Goal: Contribute content: Add original content to the website for others to see

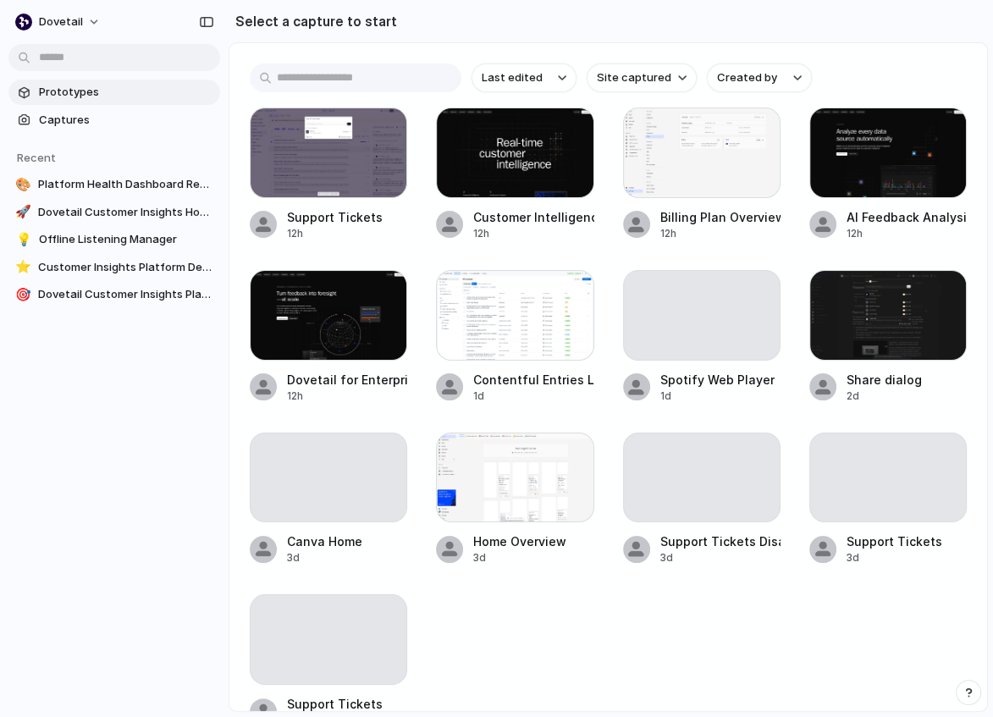
click at [42, 90] on span "Prototypes" at bounding box center [126, 92] width 174 height 17
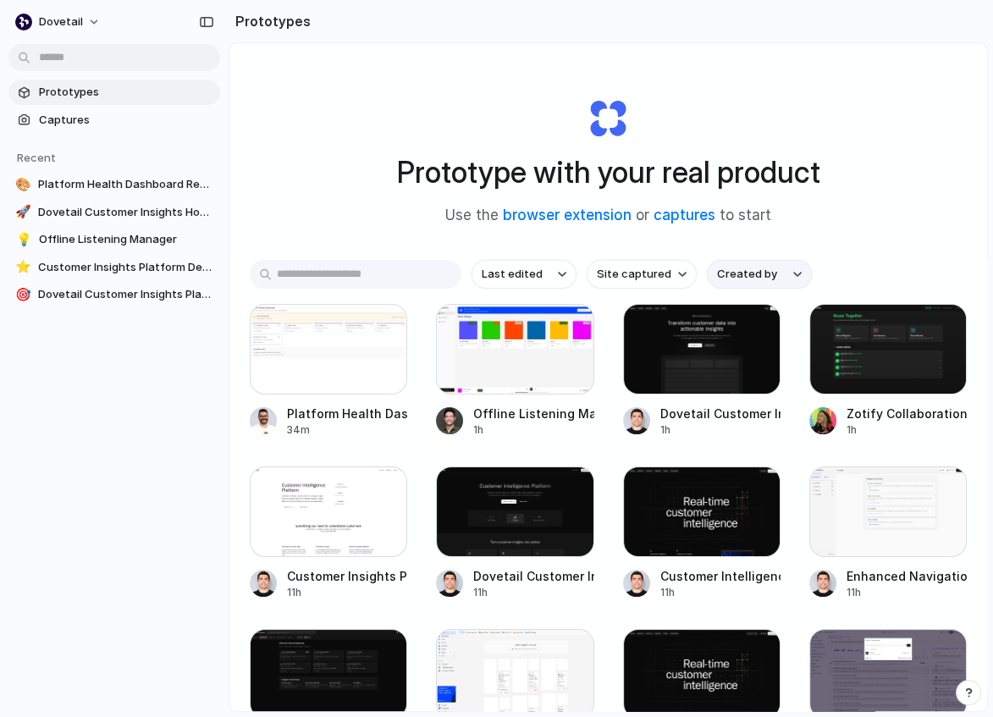
click at [757, 275] on span "Created by" at bounding box center [747, 274] width 60 height 17
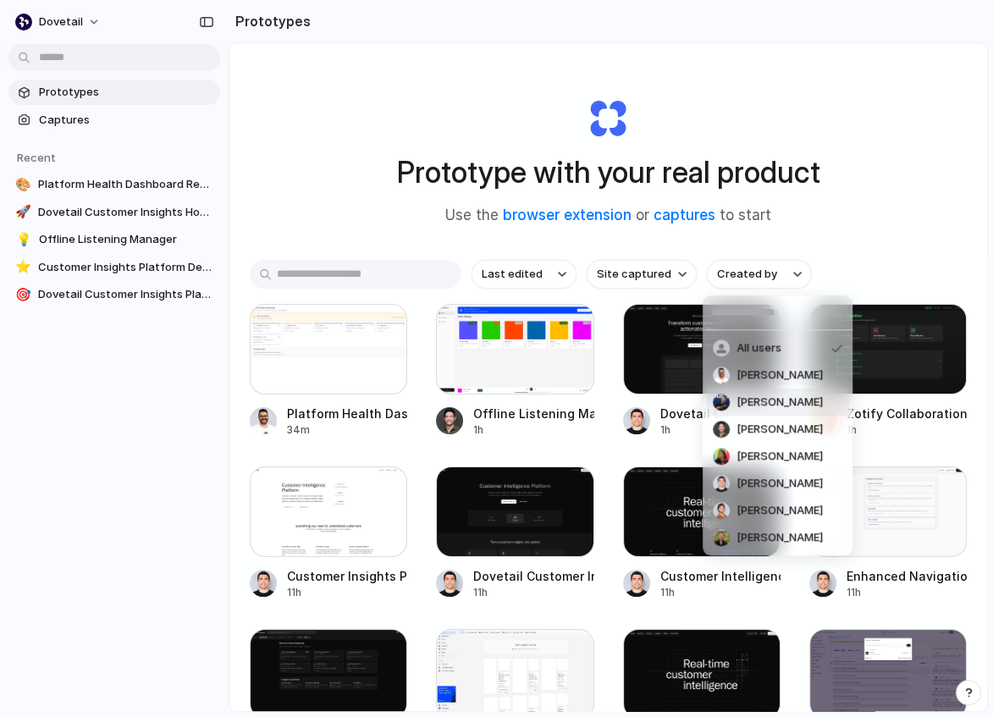
click at [751, 403] on span "Benjamin Humphrey" at bounding box center [779, 402] width 86 height 17
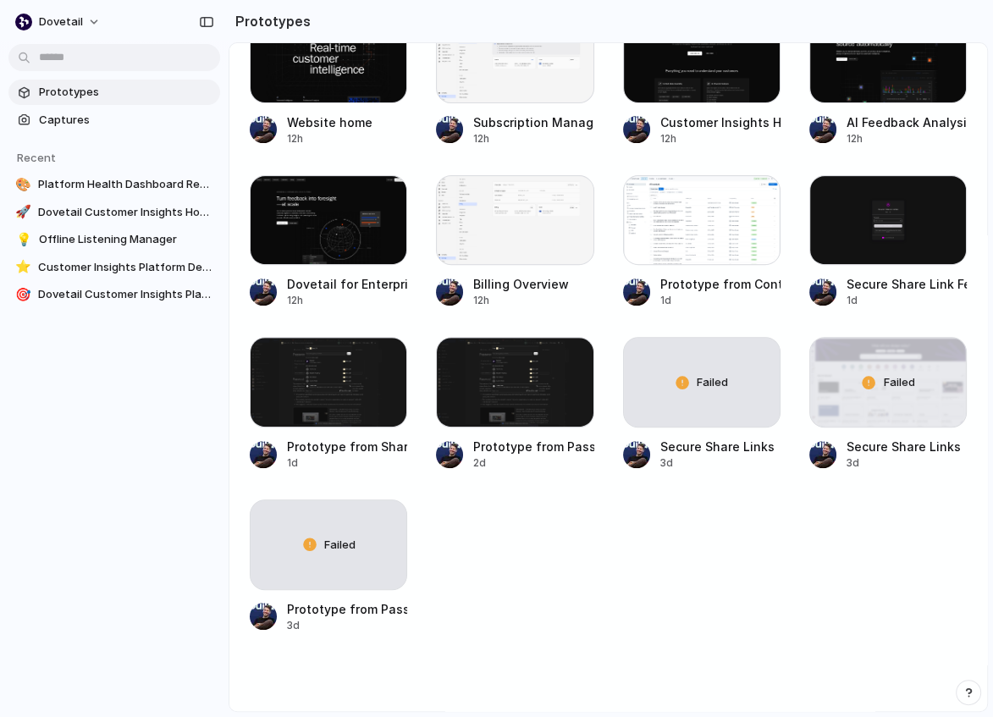
scroll to position [478, 0]
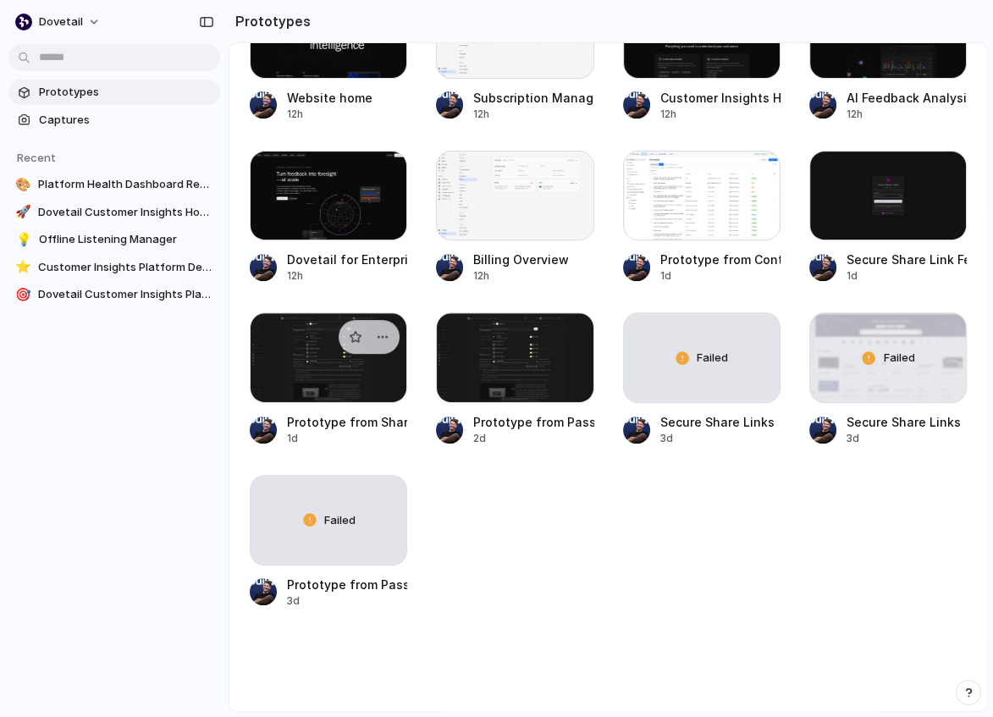
click at [299, 379] on div at bounding box center [328, 357] width 157 height 91
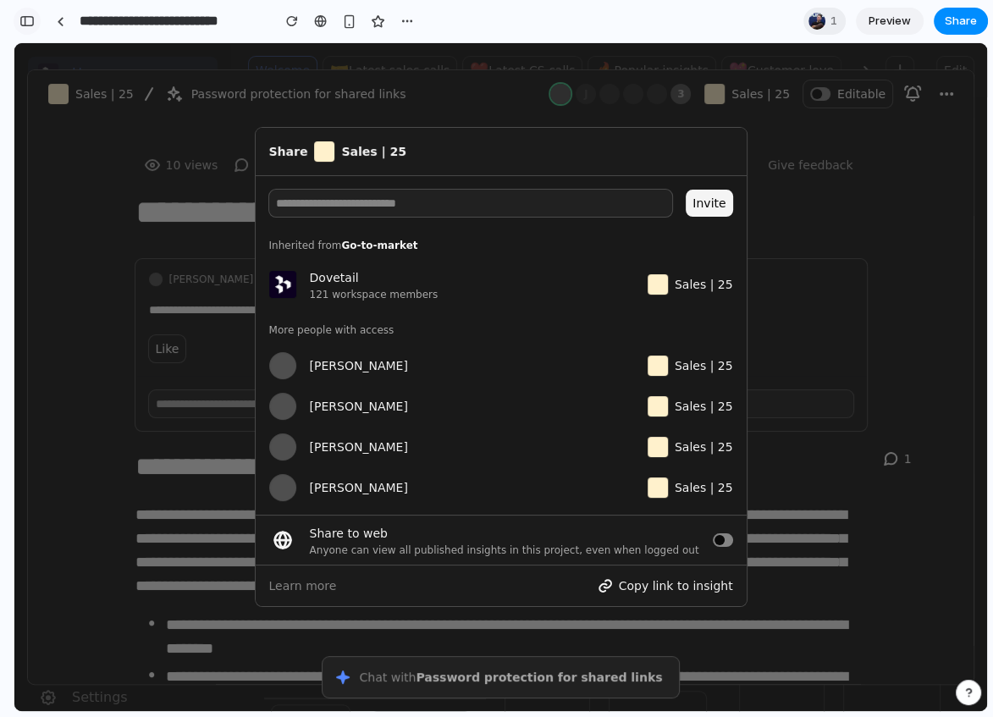
click at [30, 21] on div "button" at bounding box center [26, 21] width 15 height 12
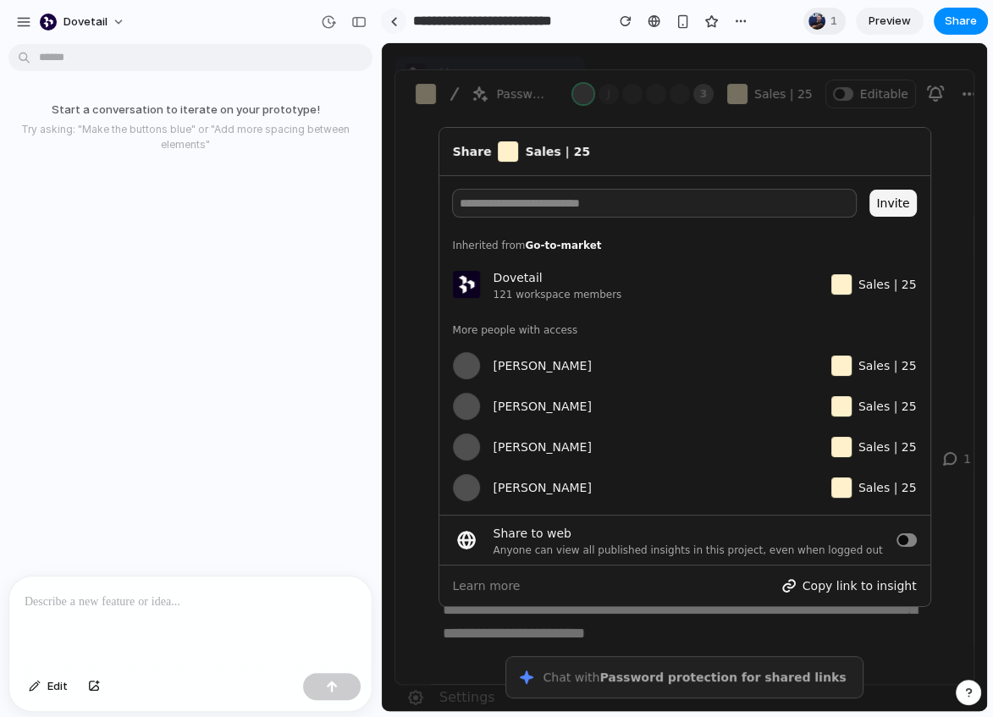
click at [394, 20] on div at bounding box center [394, 21] width 8 height 9
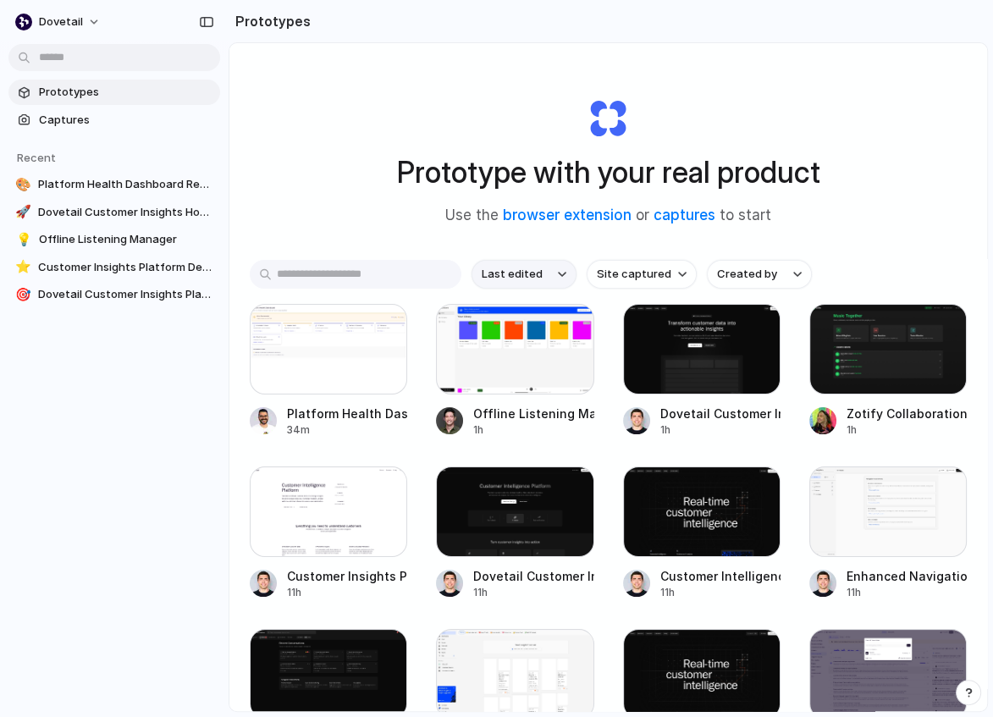
click at [556, 267] on button "Last edited" at bounding box center [523, 274] width 105 height 29
click at [671, 284] on div "Last edited Last created Alphabetical" at bounding box center [496, 358] width 993 height 717
click at [733, 279] on span "Created by" at bounding box center [747, 274] width 60 height 17
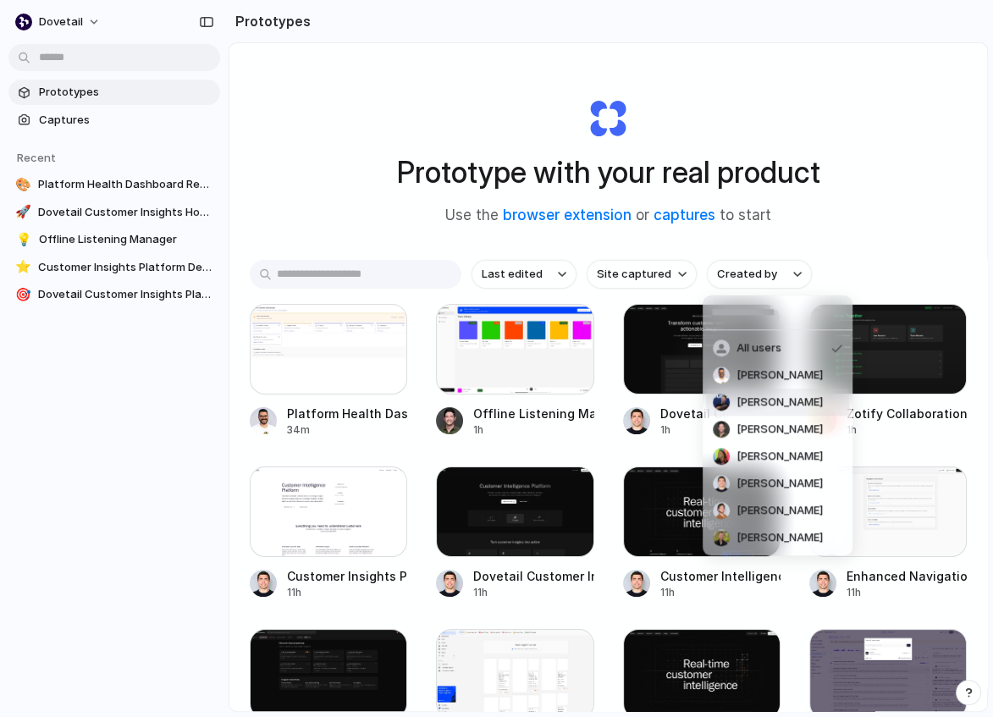
click at [775, 399] on span "Benjamin Humphrey" at bounding box center [779, 402] width 86 height 17
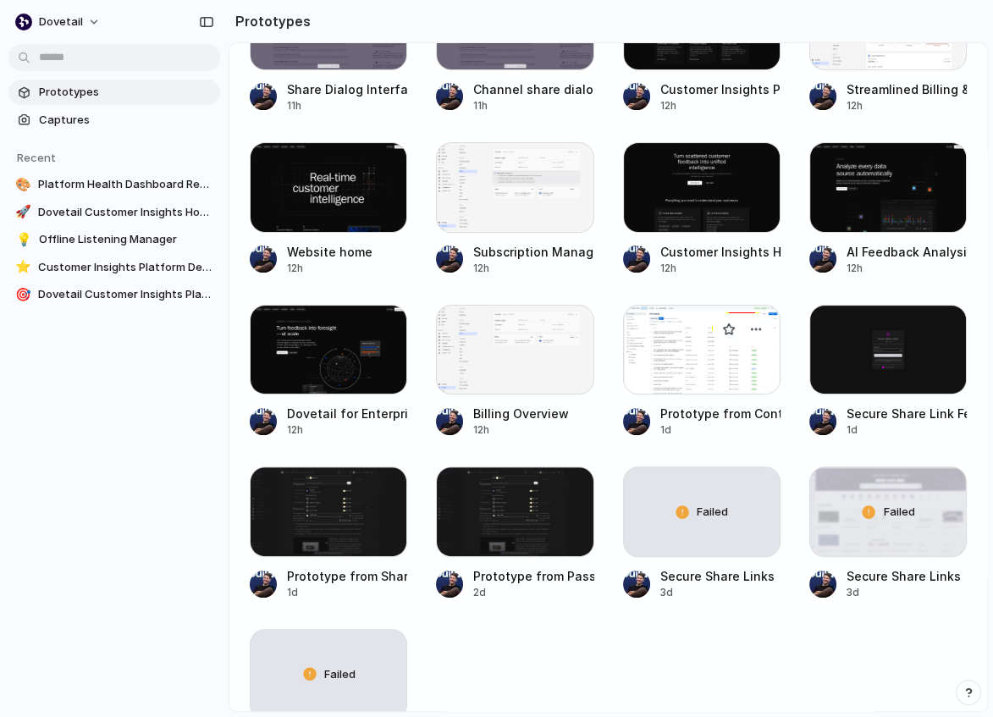
scroll to position [344, 0]
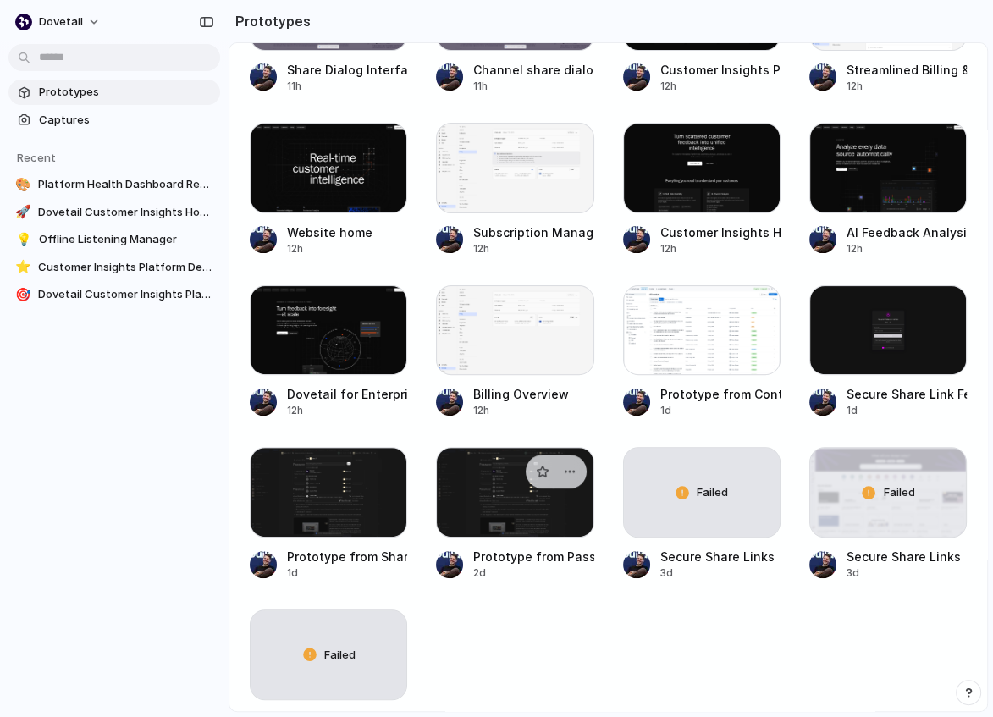
click at [556, 522] on div at bounding box center [514, 492] width 157 height 91
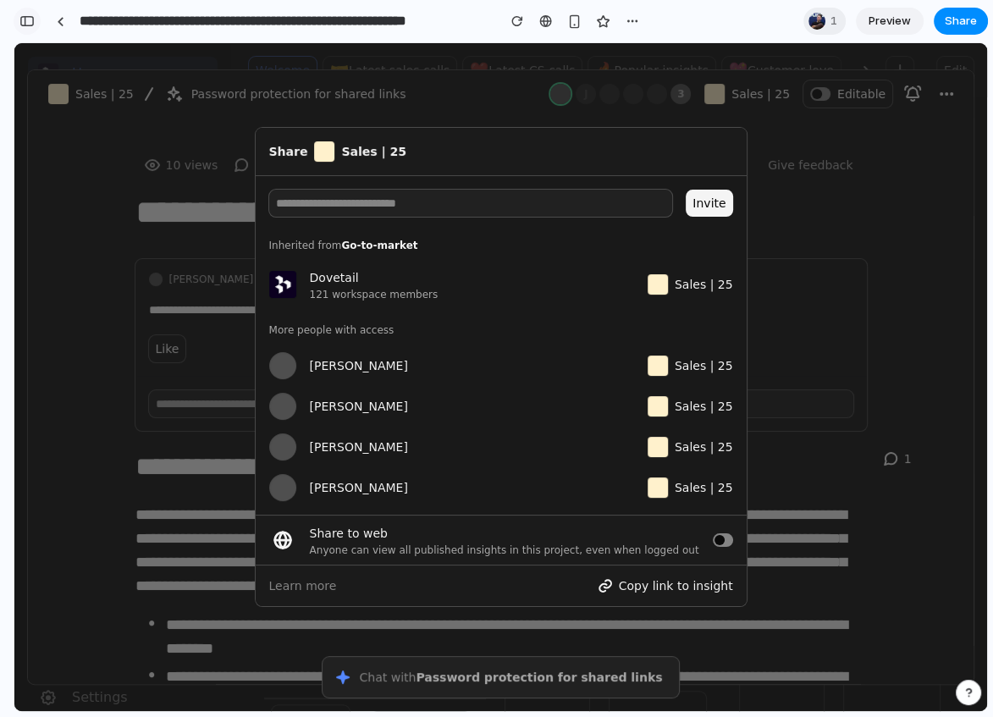
click at [25, 25] on div "button" at bounding box center [26, 21] width 15 height 12
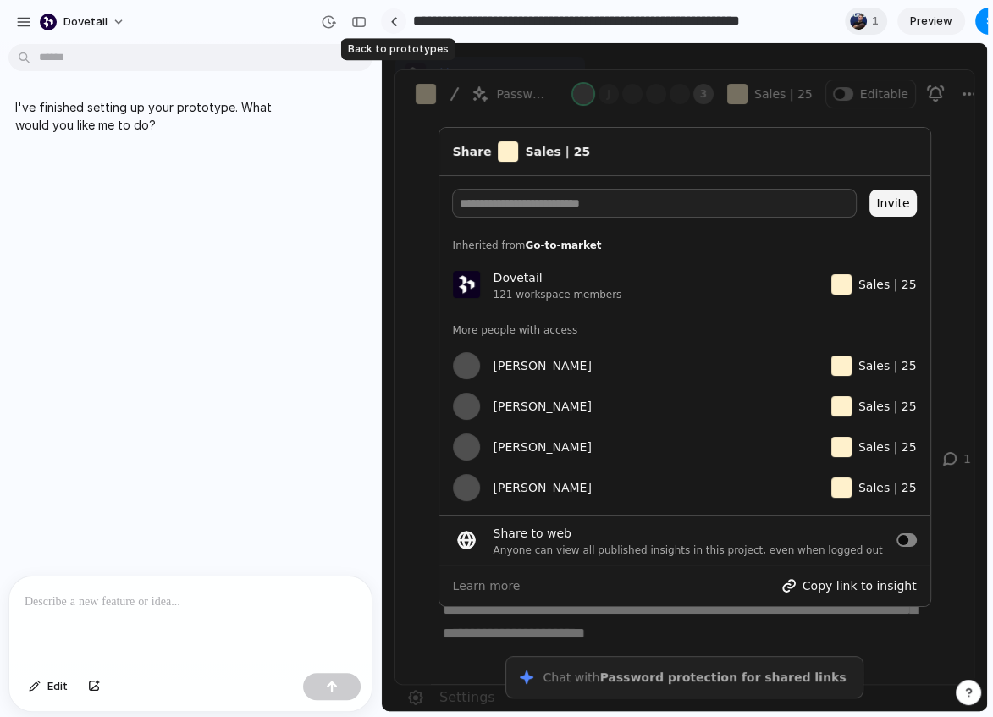
click at [399, 12] on link at bounding box center [393, 20] width 25 height 25
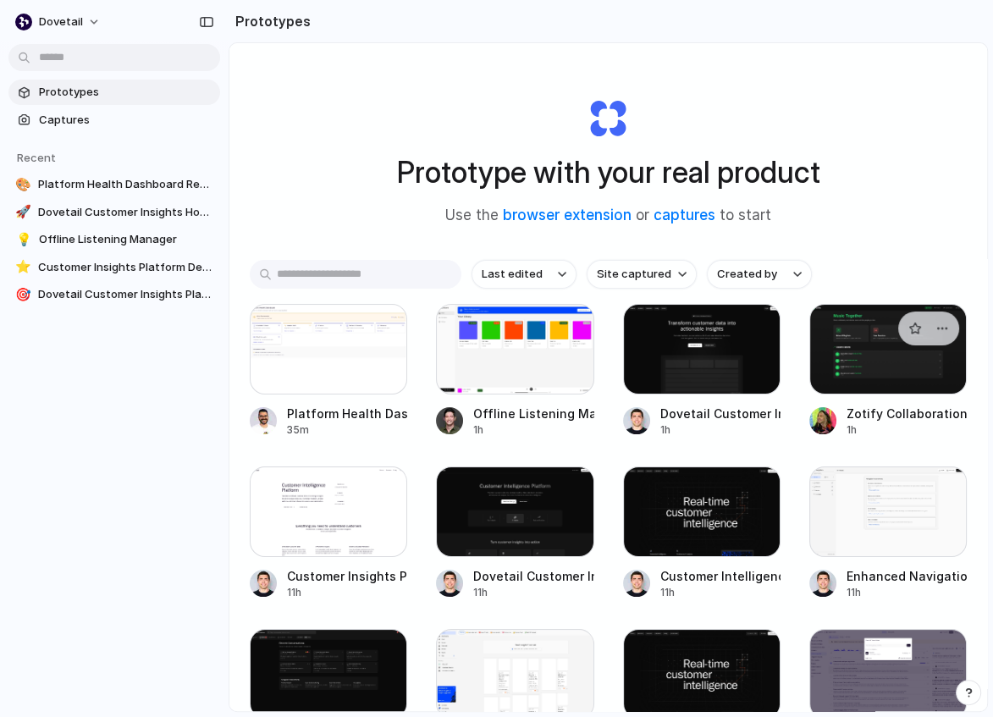
click at [856, 377] on div at bounding box center [887, 349] width 157 height 91
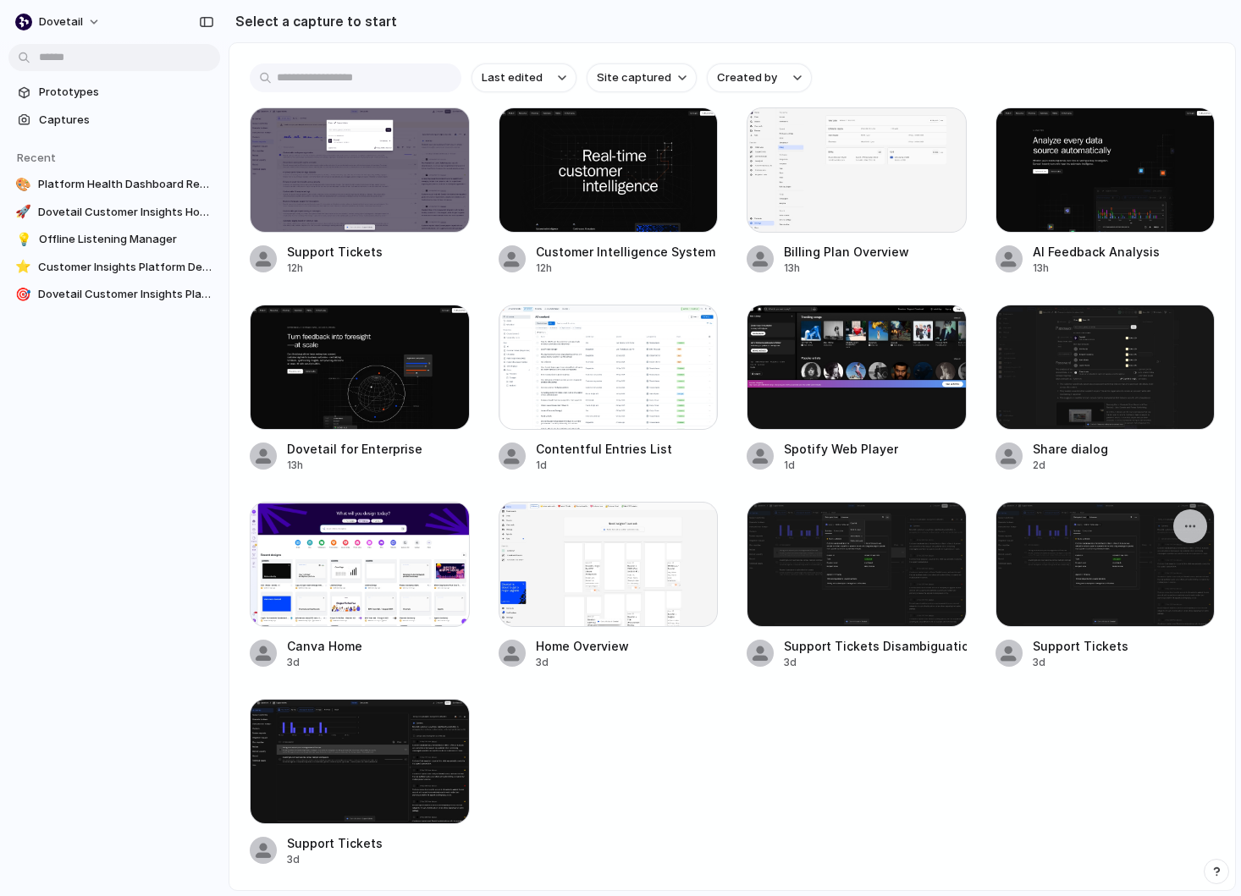
click at [1108, 594] on div at bounding box center [1105, 564] width 220 height 125
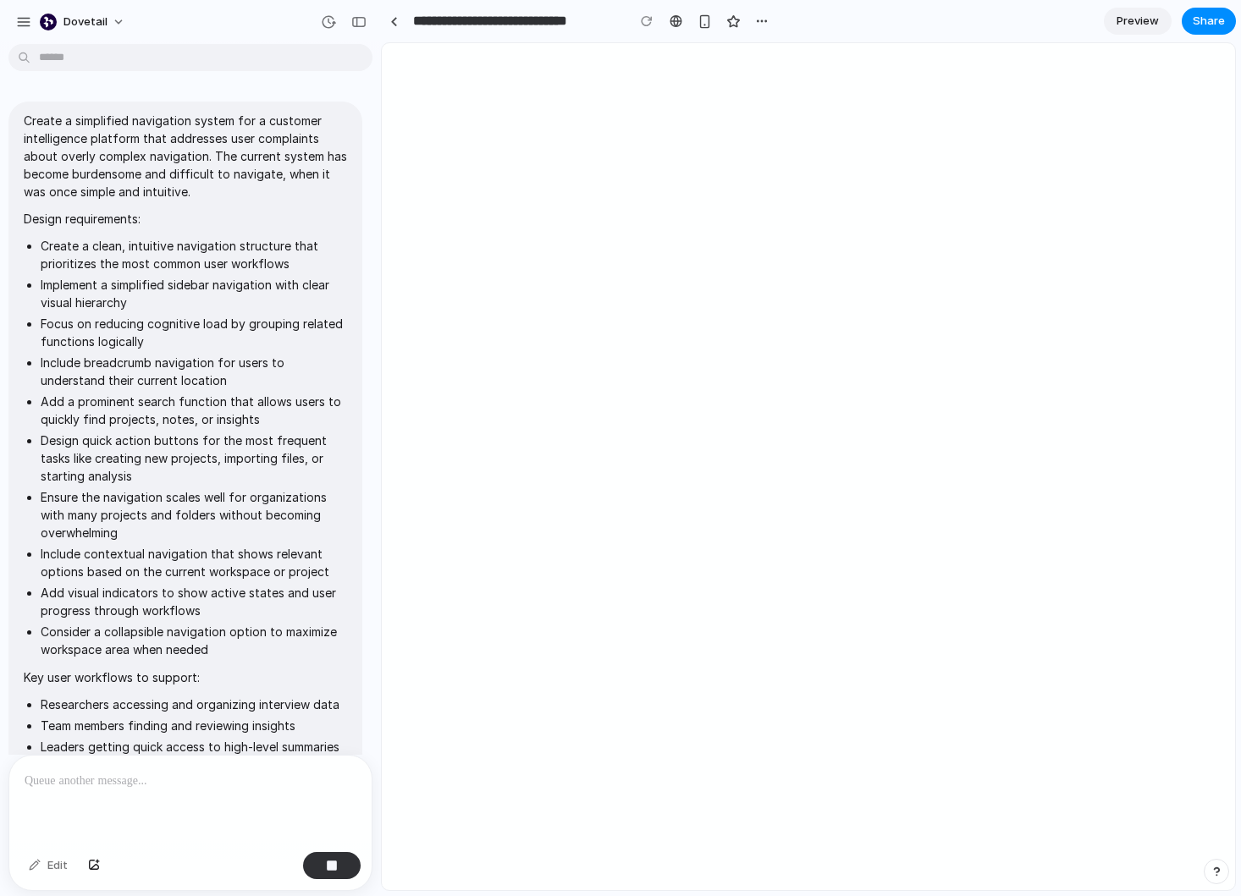
scroll to position [242, 0]
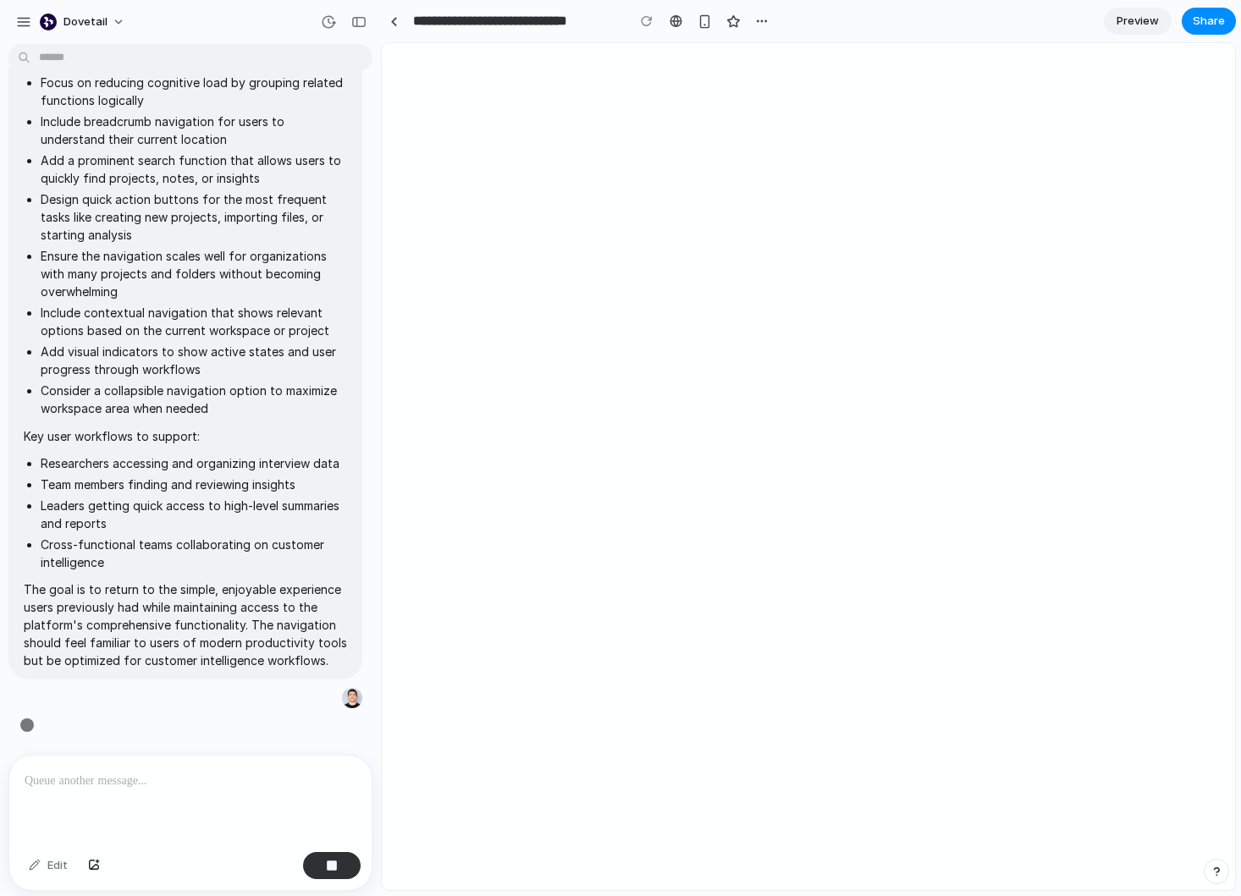
type input "**********"
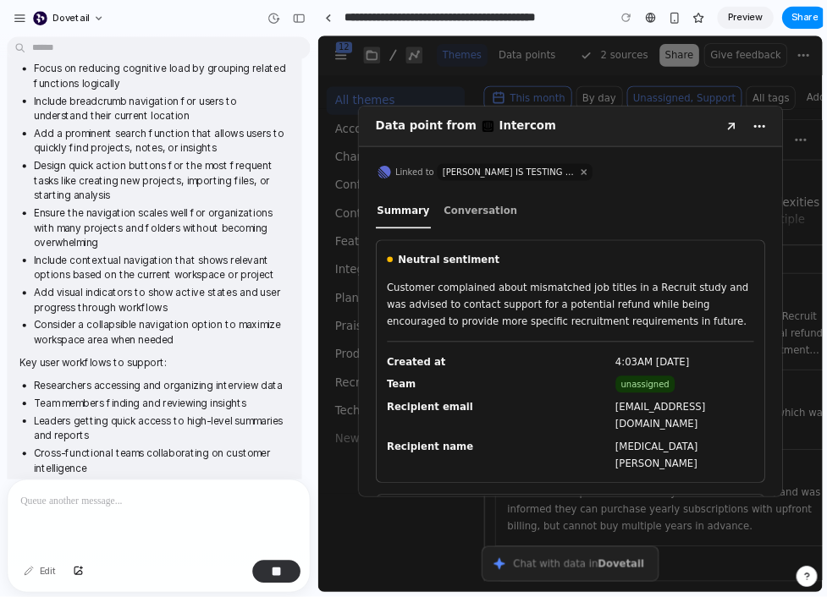
scroll to position [0, 0]
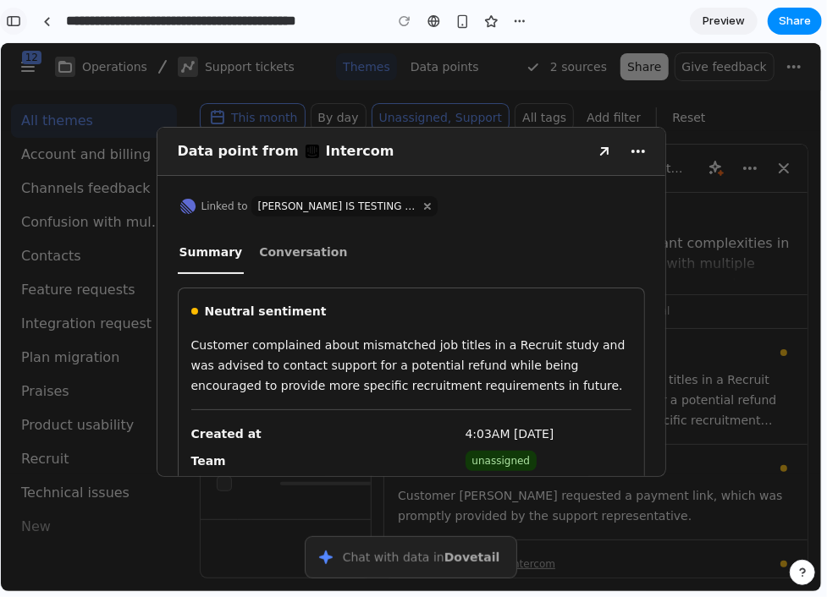
click at [18, 25] on div "button" at bounding box center [13, 21] width 15 height 12
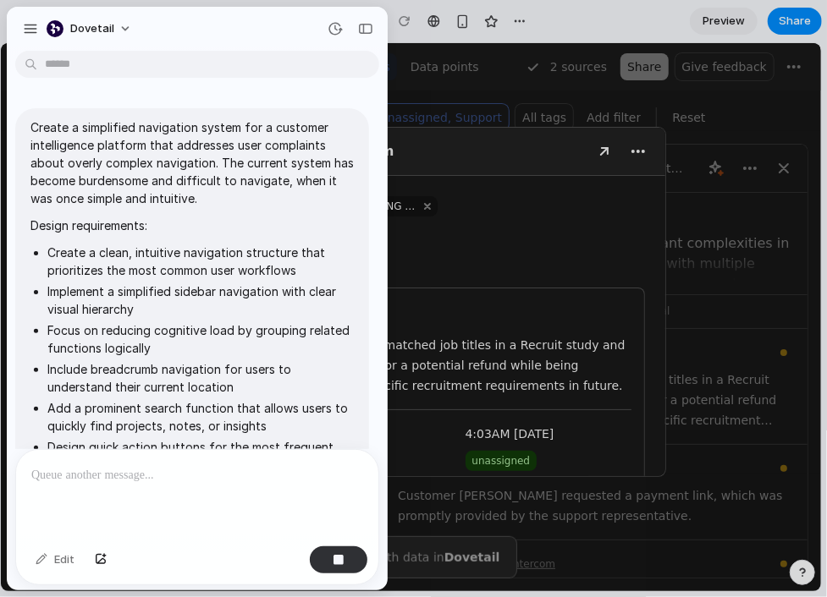
scroll to position [553, 0]
